Goal: Task Accomplishment & Management: Use online tool/utility

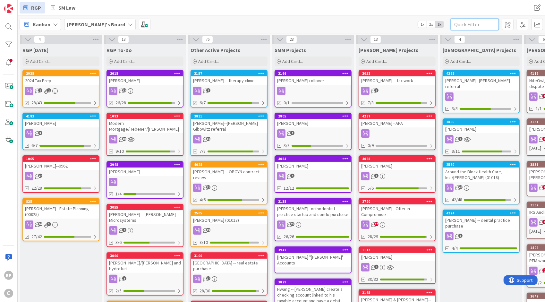
click at [464, 26] on input "text" at bounding box center [474, 25] width 48 height 12
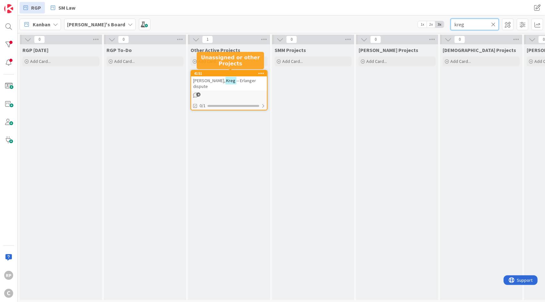
type input "kreg"
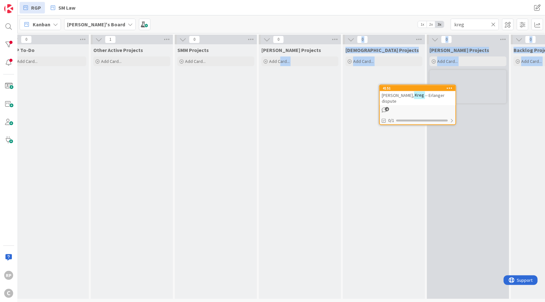
scroll to position [0, 97]
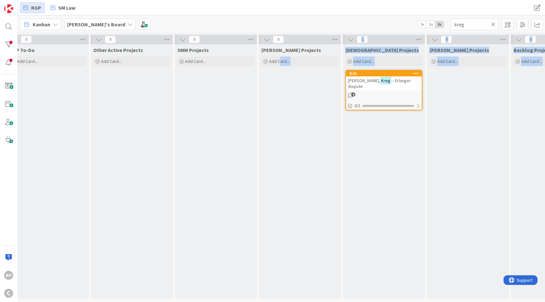
click at [410, 92] on div "4" at bounding box center [384, 94] width 76 height 5
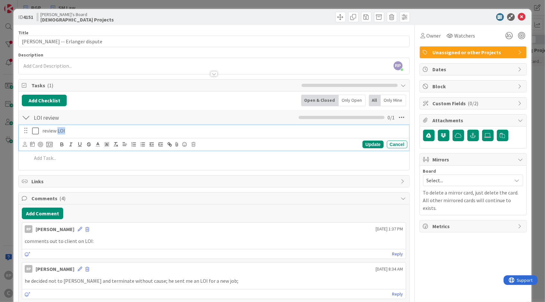
drag, startPoint x: 78, startPoint y: 129, endPoint x: 58, endPoint y: 129, distance: 20.2
click at [58, 129] on p "review LOI" at bounding box center [223, 130] width 362 height 7
click at [24, 142] on icon at bounding box center [25, 144] width 4 height 5
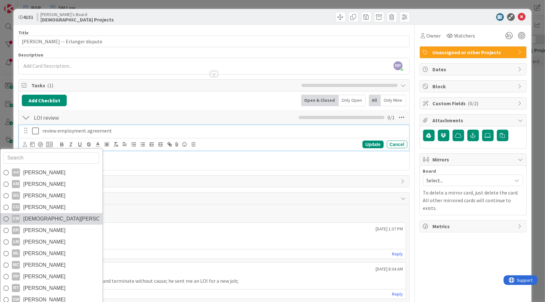
click at [43, 218] on span "[DEMOGRAPHIC_DATA][PERSON_NAME]" at bounding box center [61, 219] width 76 height 10
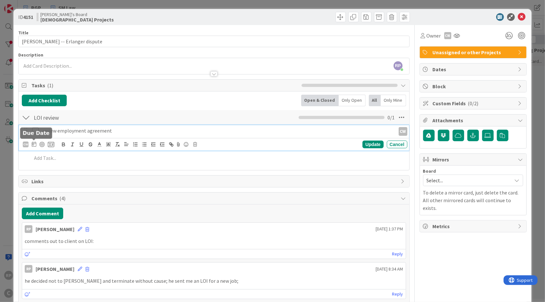
click at [32, 142] on icon at bounding box center [34, 143] width 4 height 5
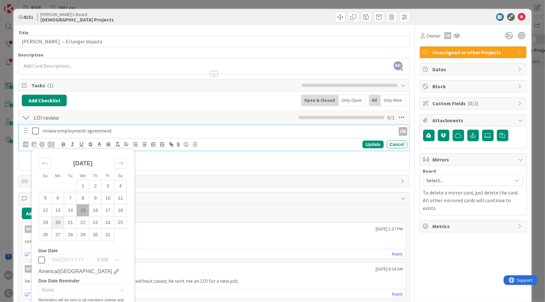
click at [61, 221] on td "20" at bounding box center [58, 222] width 13 height 12
type input "[DATE]"
click at [367, 144] on div "Update" at bounding box center [372, 144] width 21 height 8
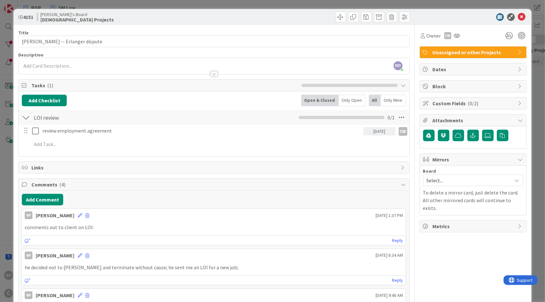
click at [431, 176] on span "Select..." at bounding box center [467, 180] width 82 height 9
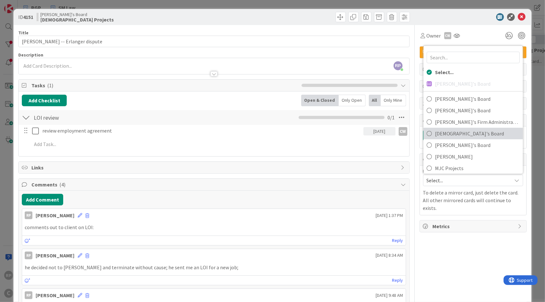
click at [457, 132] on span "[DEMOGRAPHIC_DATA]'s Board" at bounding box center [477, 134] width 85 height 10
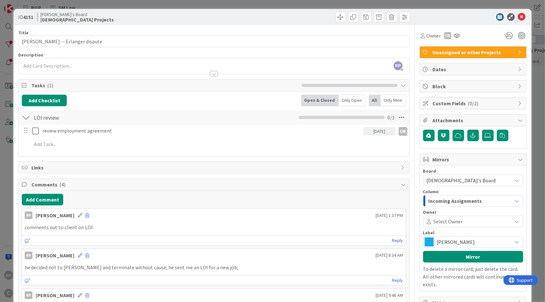
click at [447, 217] on span "Select Owner" at bounding box center [447, 221] width 29 height 8
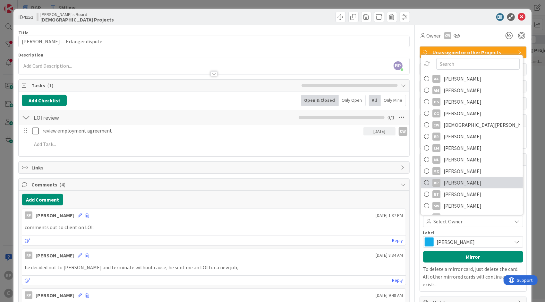
click at [457, 185] on span "[PERSON_NAME]" at bounding box center [462, 183] width 38 height 10
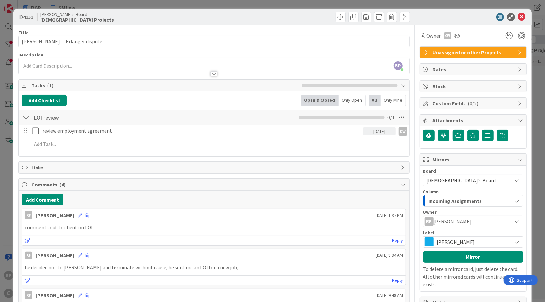
click at [444, 237] on span "[PERSON_NAME]" at bounding box center [473, 241] width 72 height 9
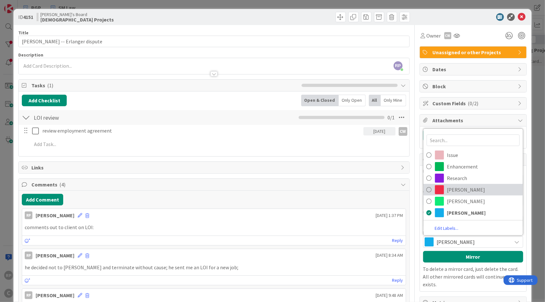
click at [467, 188] on span "[PERSON_NAME]" at bounding box center [483, 190] width 72 height 10
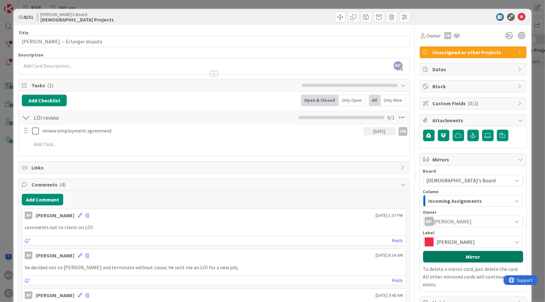
click at [451, 254] on button "Mirror" at bounding box center [473, 257] width 100 height 12
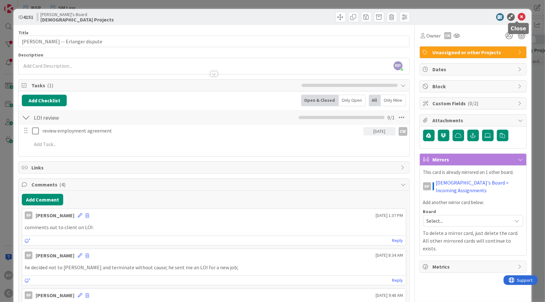
click at [518, 17] on icon at bounding box center [522, 17] width 8 height 8
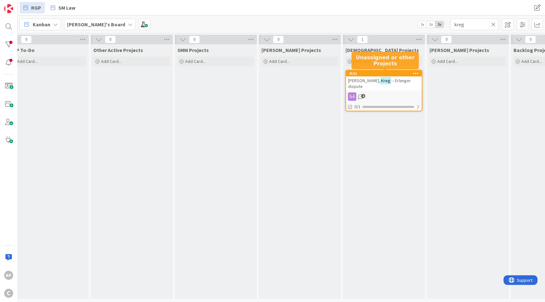
click at [399, 75] on div "4151" at bounding box center [385, 73] width 73 height 4
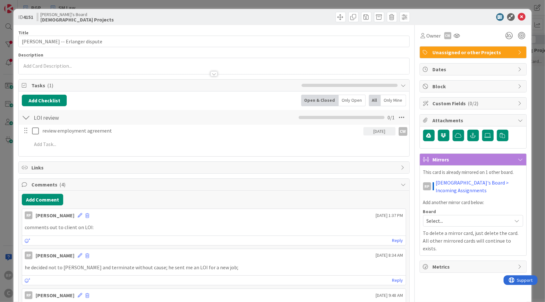
click at [460, 54] on span "Unassigned or other Projects" at bounding box center [473, 52] width 82 height 8
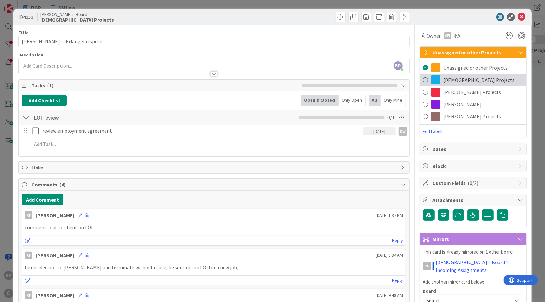
click at [461, 79] on span "[DEMOGRAPHIC_DATA] Projects" at bounding box center [478, 80] width 71 height 8
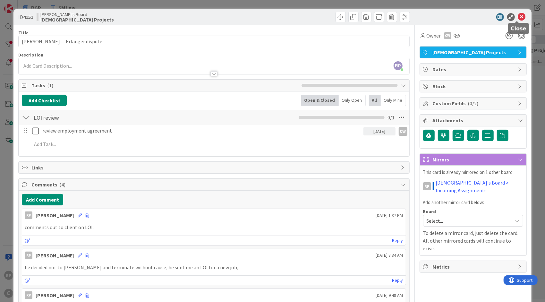
click at [518, 16] on icon at bounding box center [522, 17] width 8 height 8
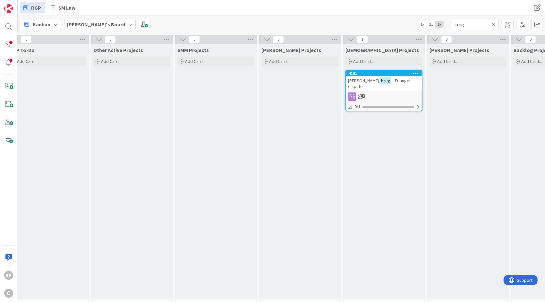
click at [493, 23] on icon at bounding box center [493, 24] width 4 height 6
